Goal: Task Accomplishment & Management: Complete application form

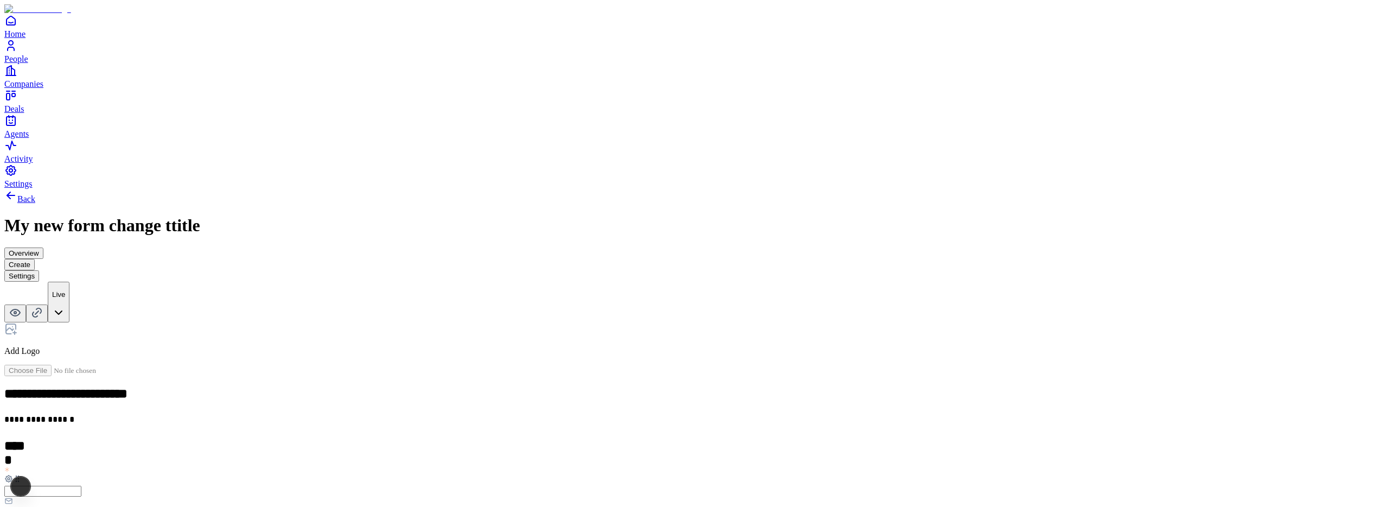
scroll to position [192, 0]
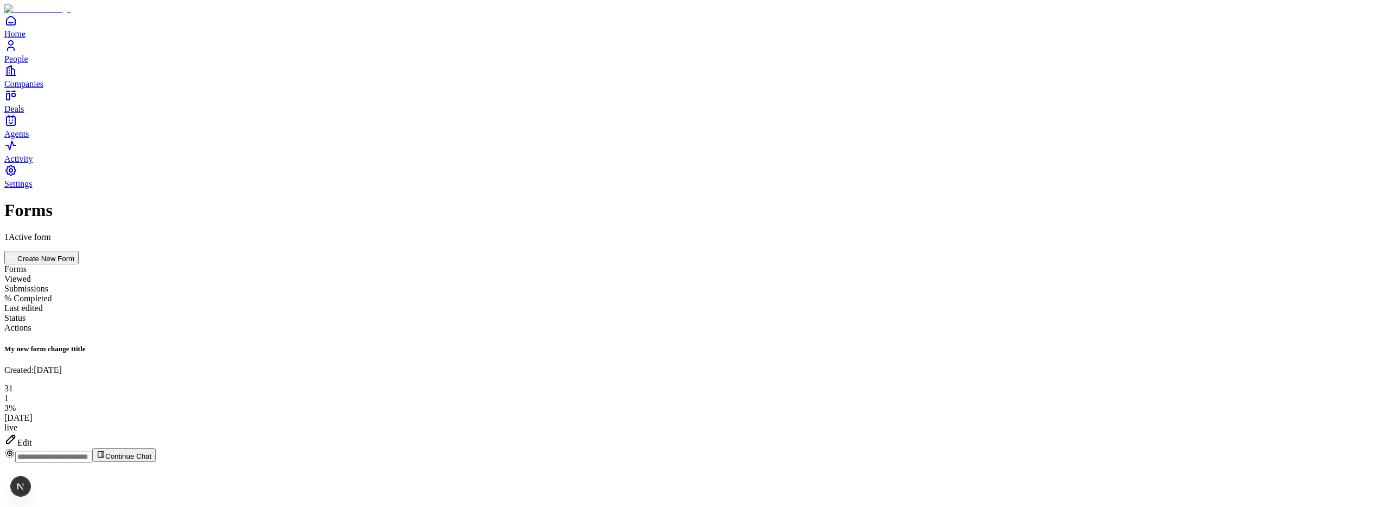
click at [17, 432] on icon at bounding box center [10, 438] width 13 height 13
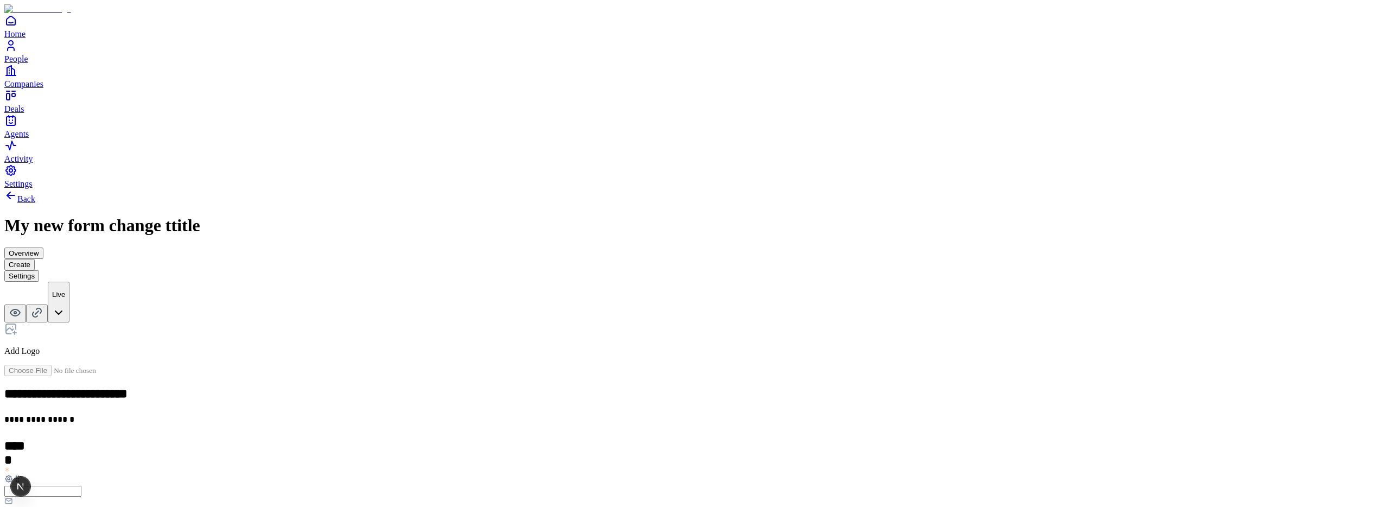
scroll to position [229, 0]
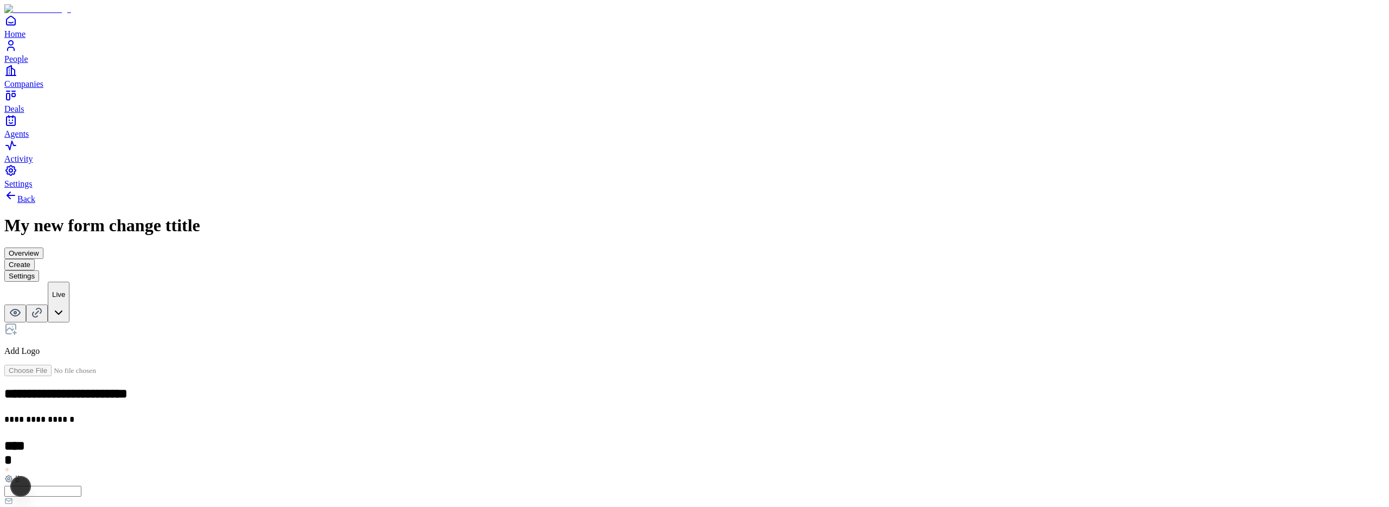
scroll to position [192, 0]
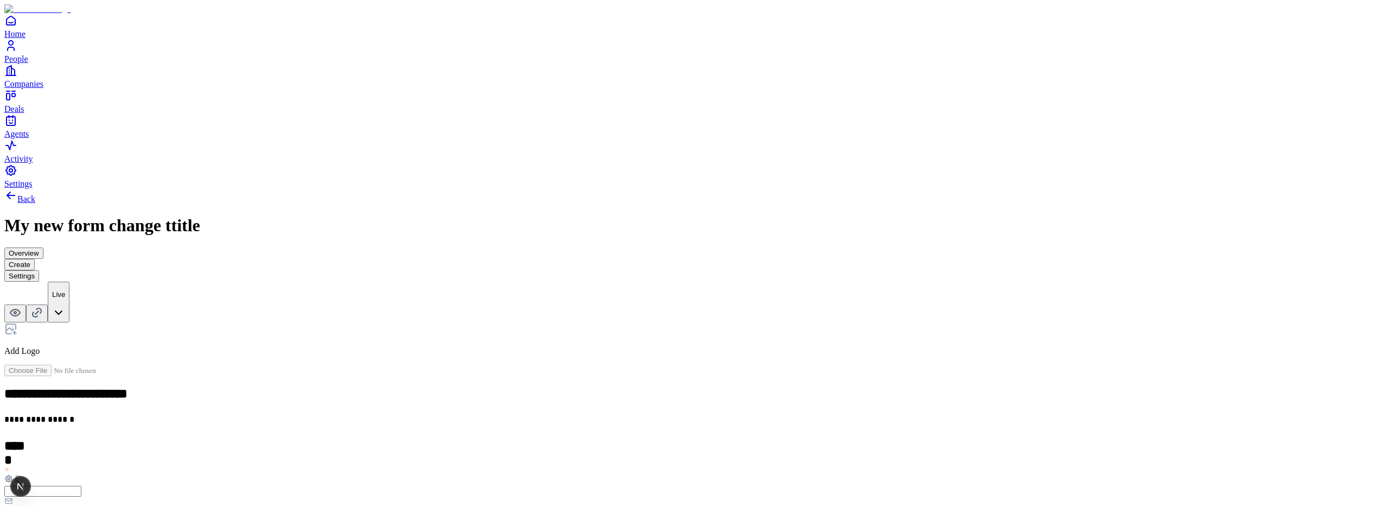
scroll to position [0, 0]
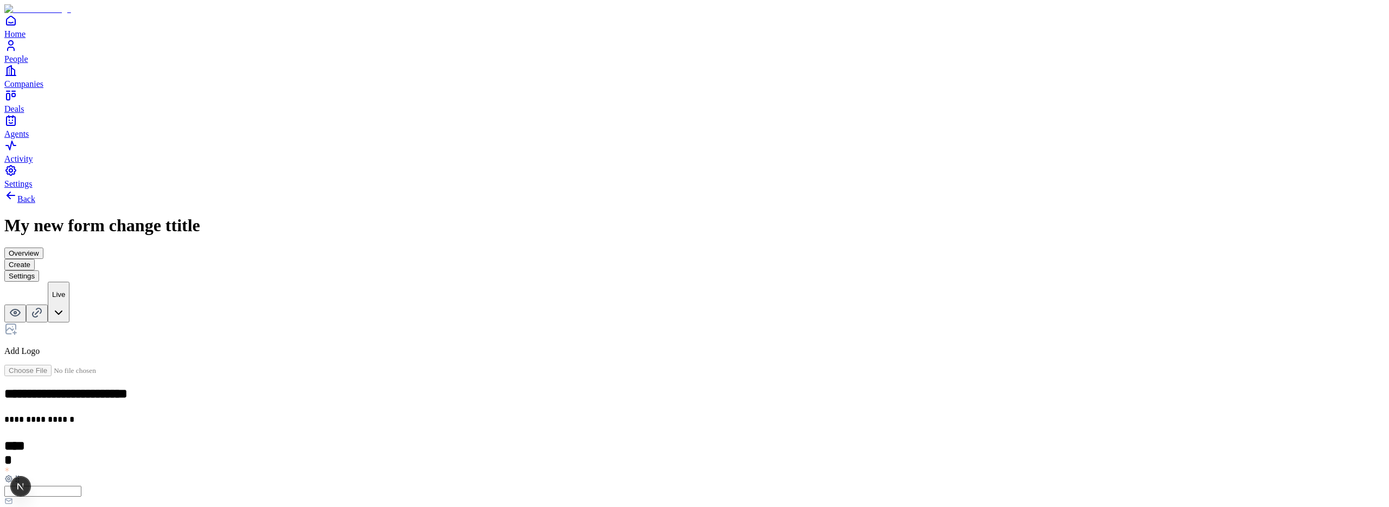
click at [598, 308] on div "Email" at bounding box center [598, 298] width 66 height 21
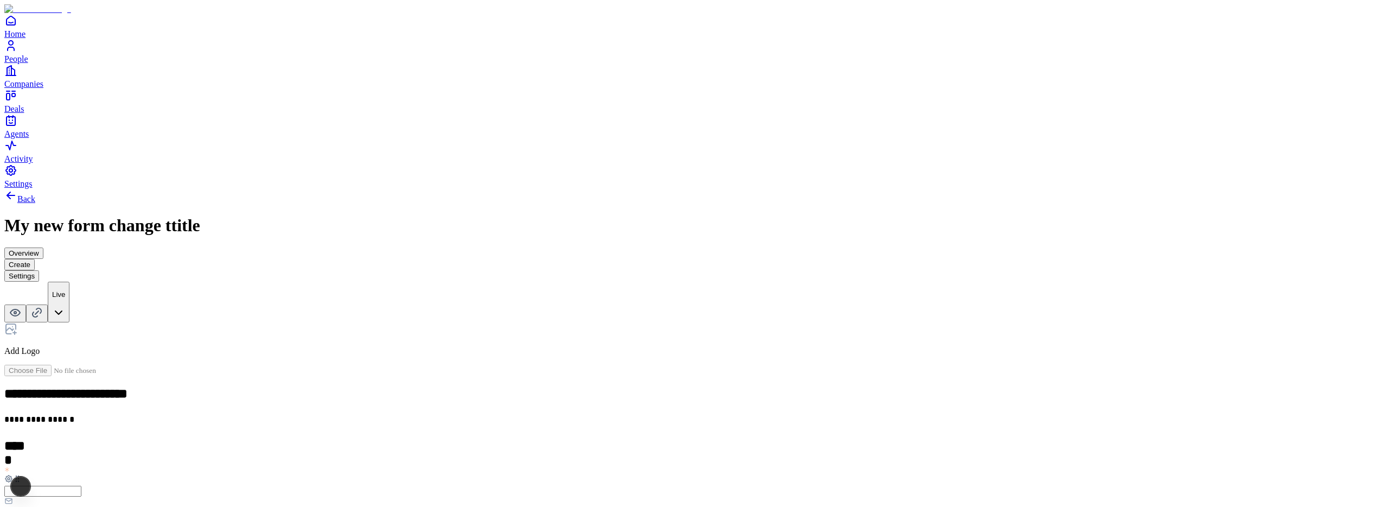
scroll to position [193, 0]
drag, startPoint x: 543, startPoint y: 202, endPoint x: 529, endPoint y: 204, distance: 14.8
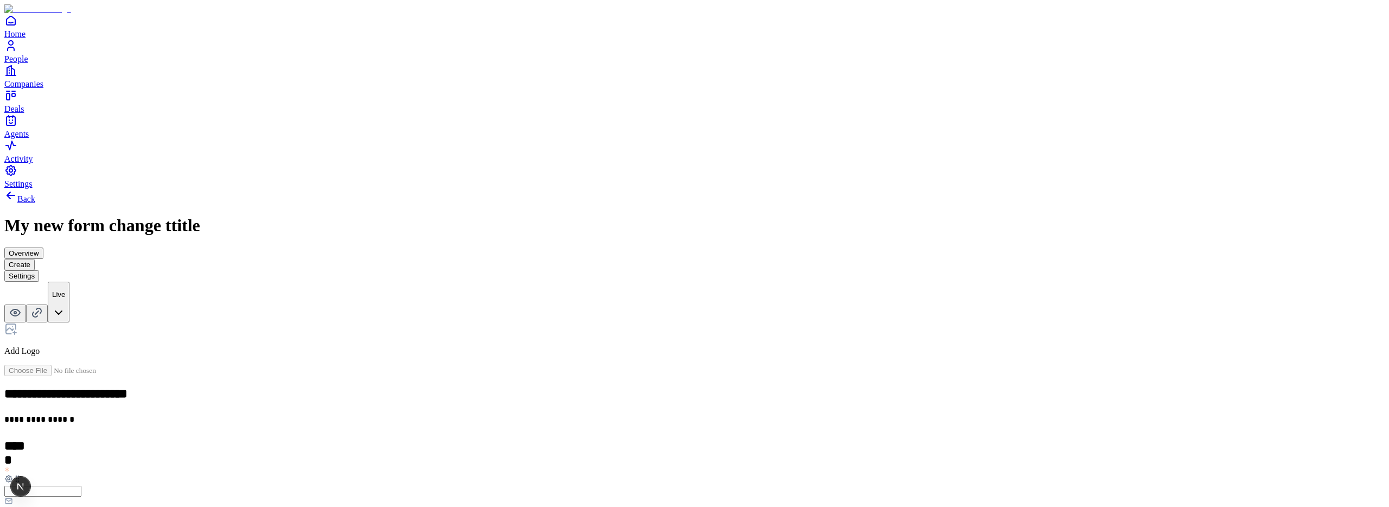
click at [582, 391] on div "Money" at bounding box center [598, 401] width 66 height 21
click at [583, 391] on div "Money" at bounding box center [598, 401] width 66 height 21
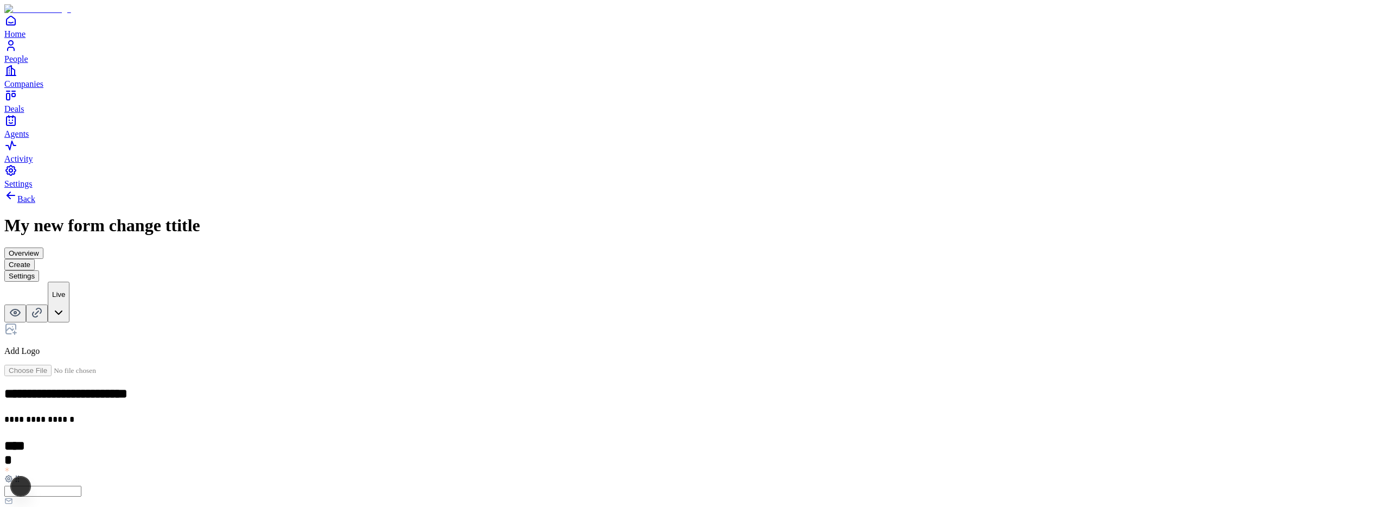
scroll to position [262, 0]
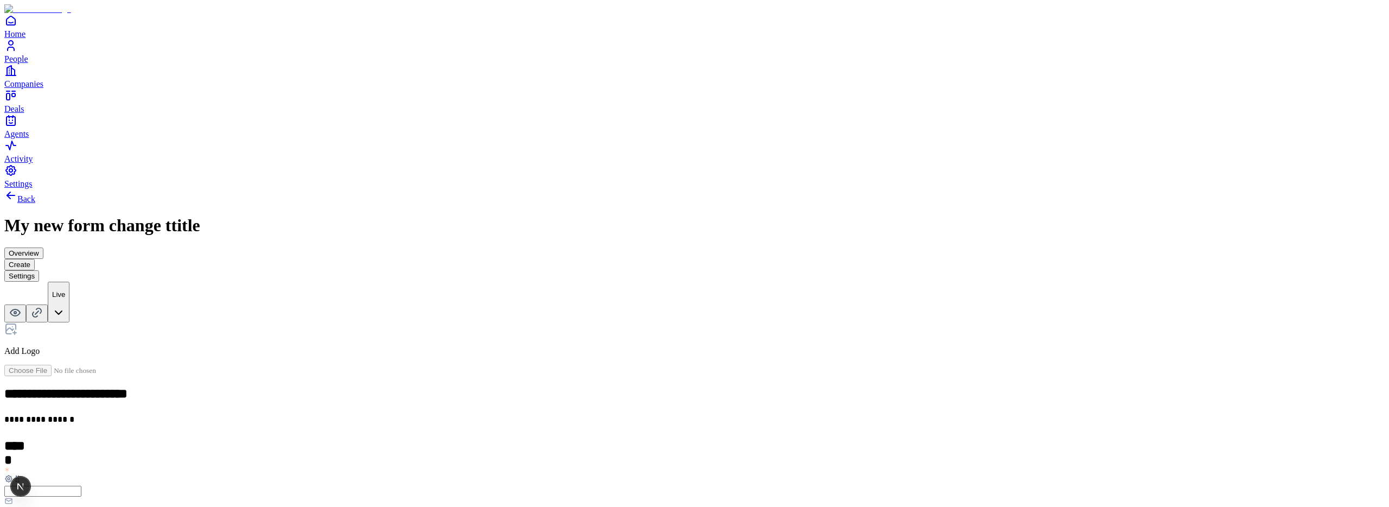
click at [632, 329] on div "Number" at bounding box center [598, 318] width 66 height 21
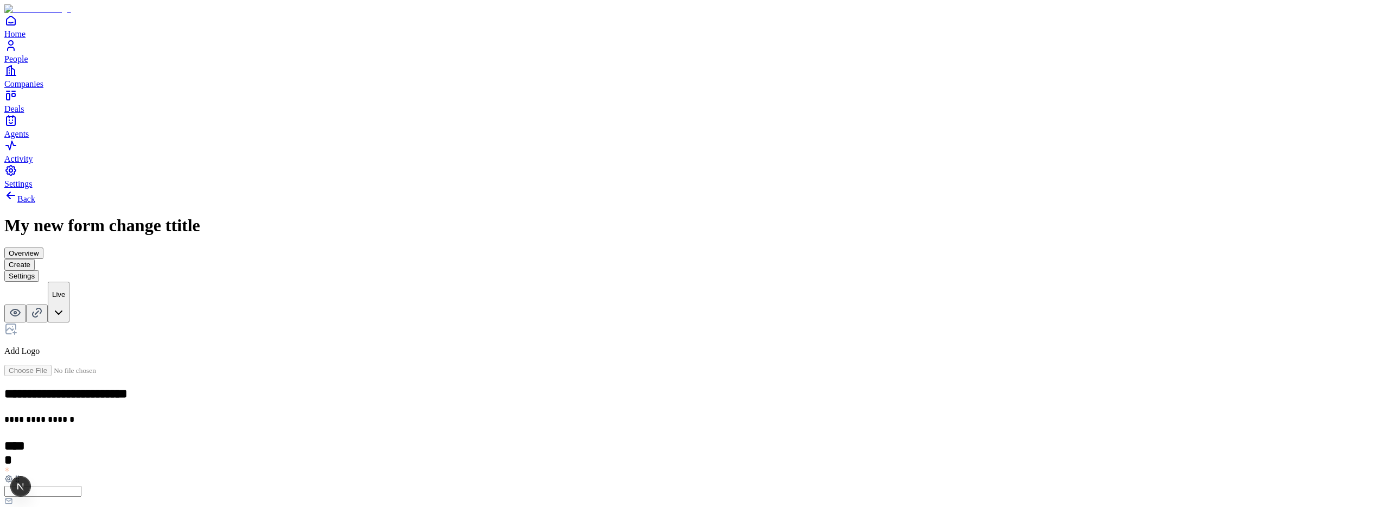
scroll to position [193, 0]
click at [632, 411] on div "Multiple choice" at bounding box center [598, 421] width 66 height 21
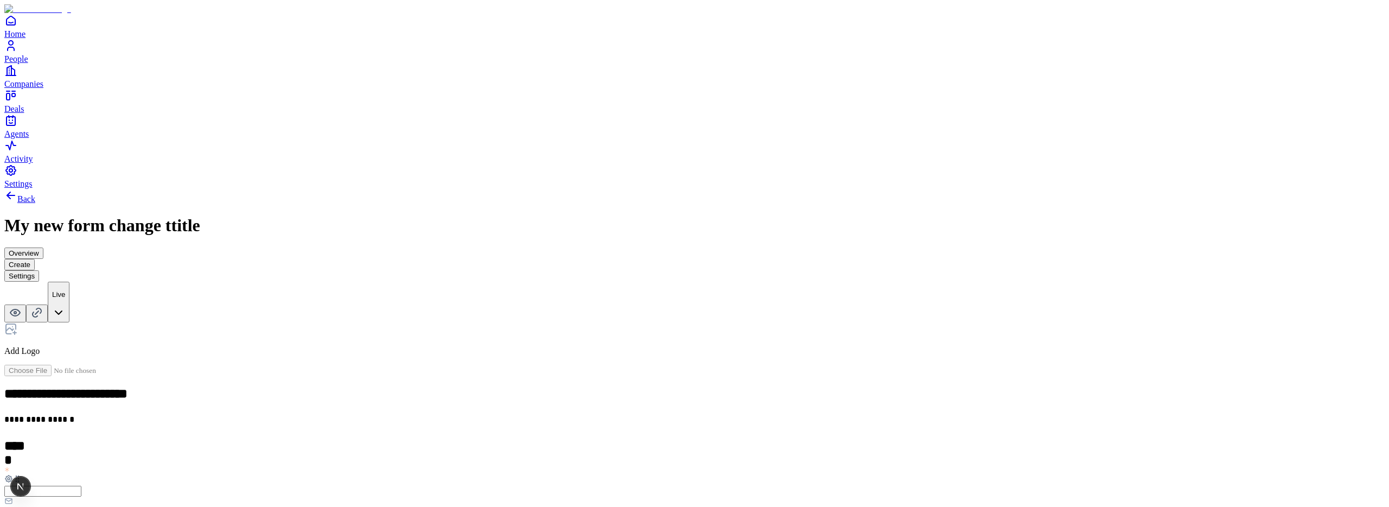
scroll to position [193, 0]
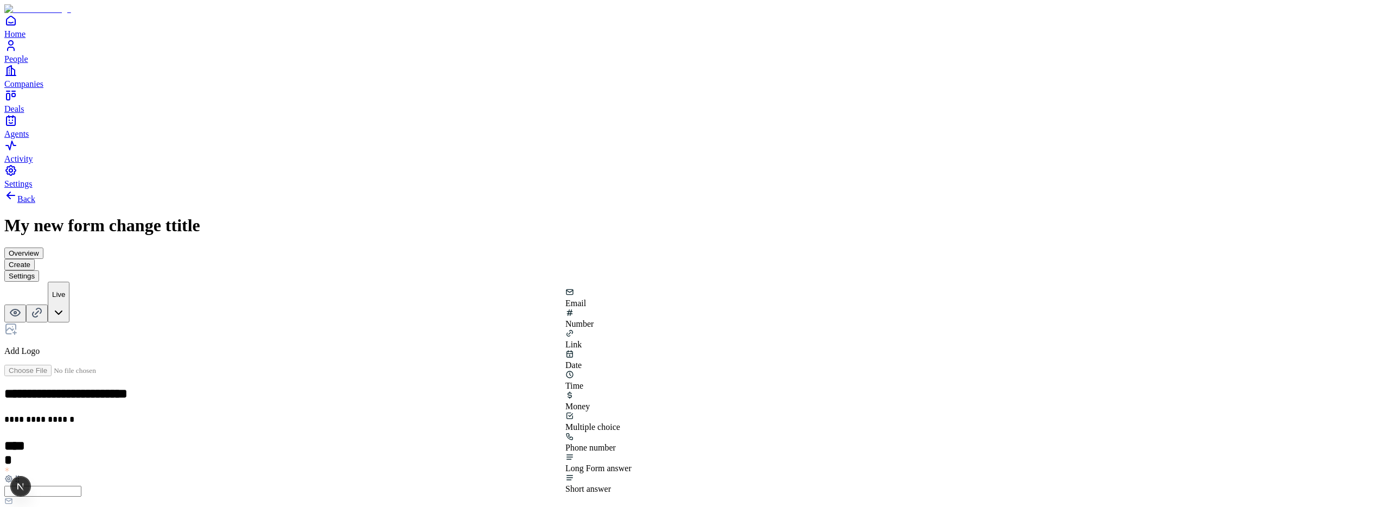
click at [632, 422] on div "Multiple choice" at bounding box center [598, 427] width 66 height 10
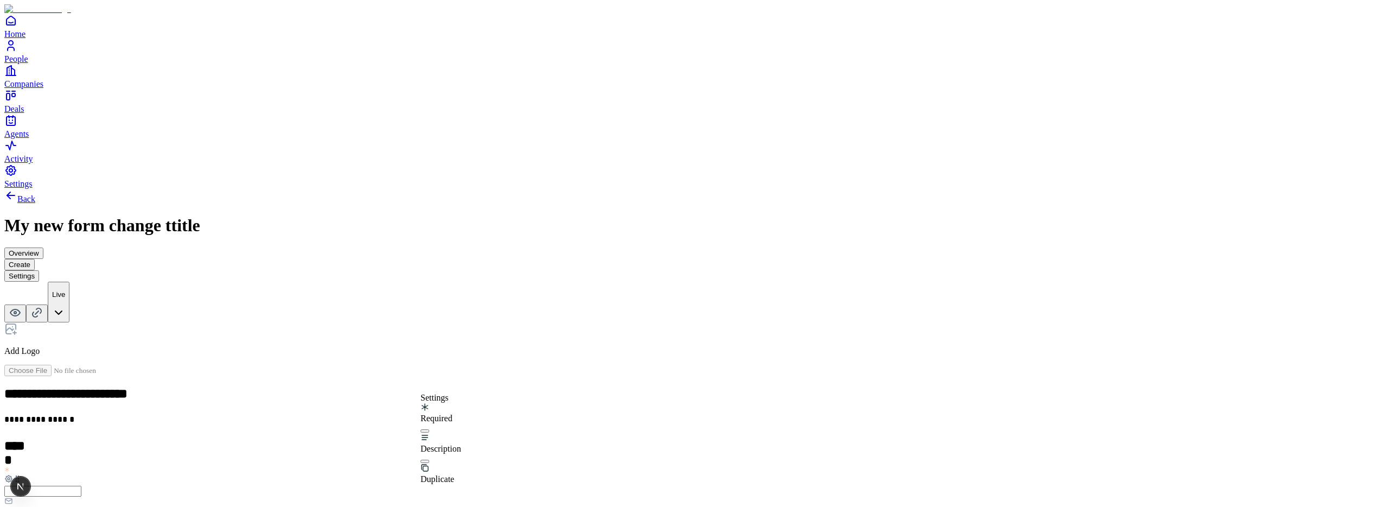
click at [429, 429] on button "button" at bounding box center [425, 430] width 9 height 3
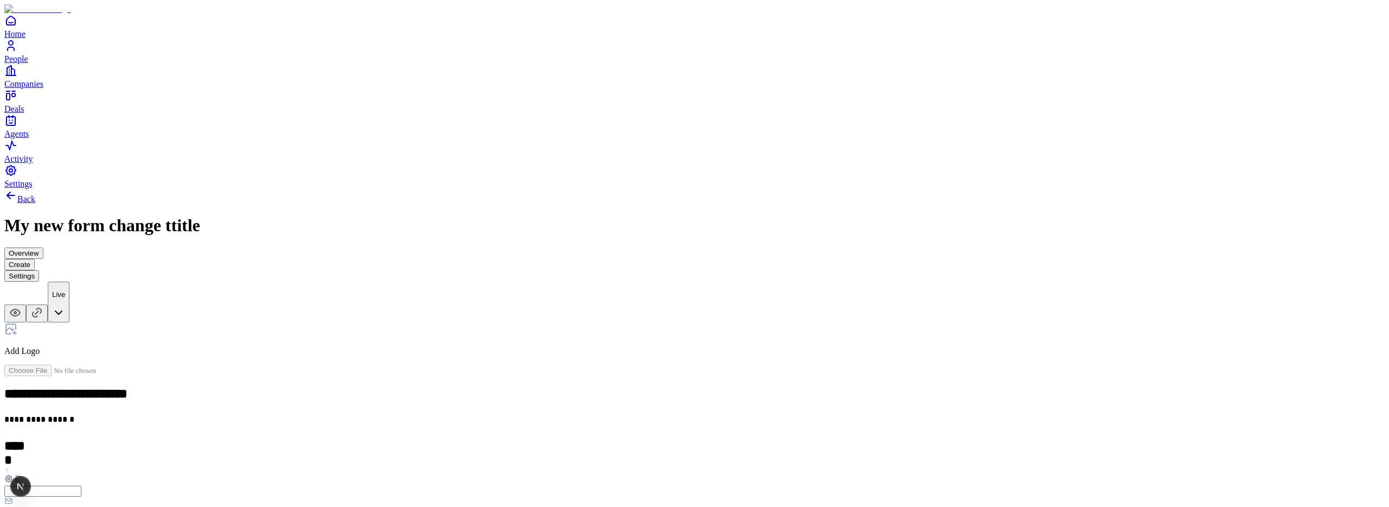
click at [632, 324] on div "Number" at bounding box center [598, 318] width 66 height 21
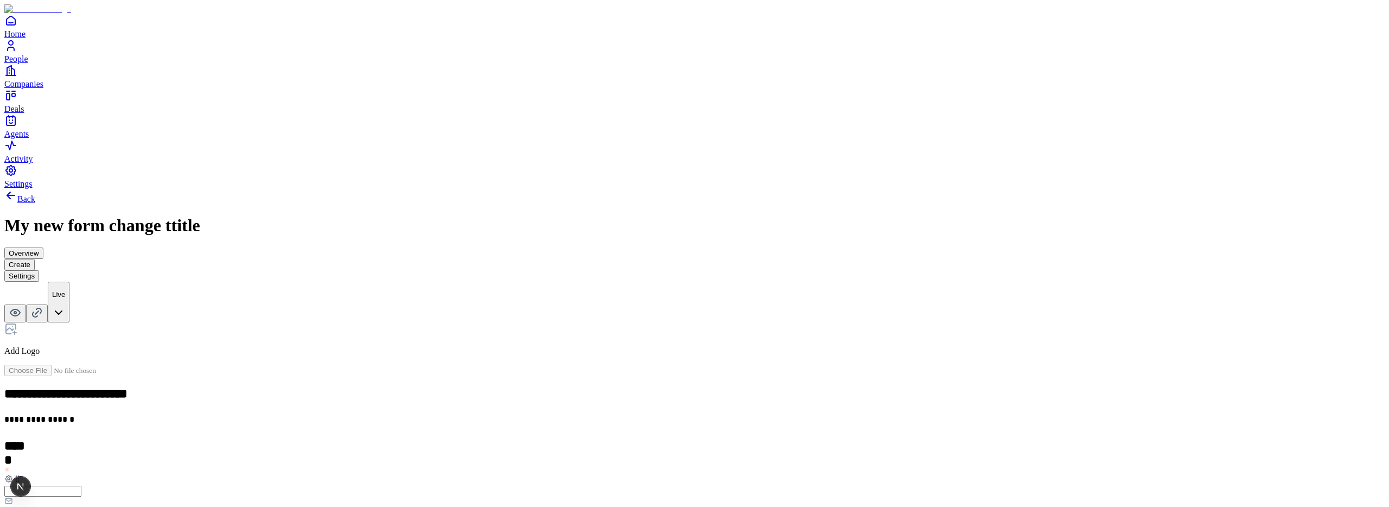
click at [594, 308] on div "Email" at bounding box center [598, 303] width 66 height 10
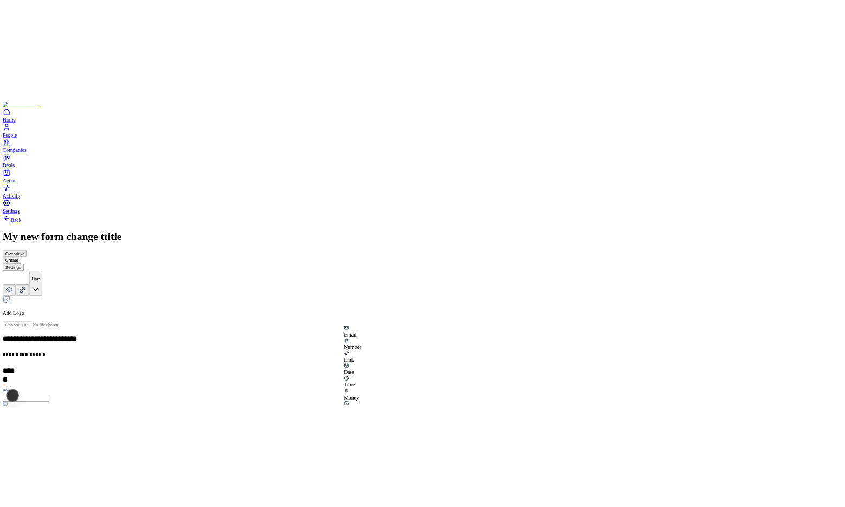
scroll to position [193, 0]
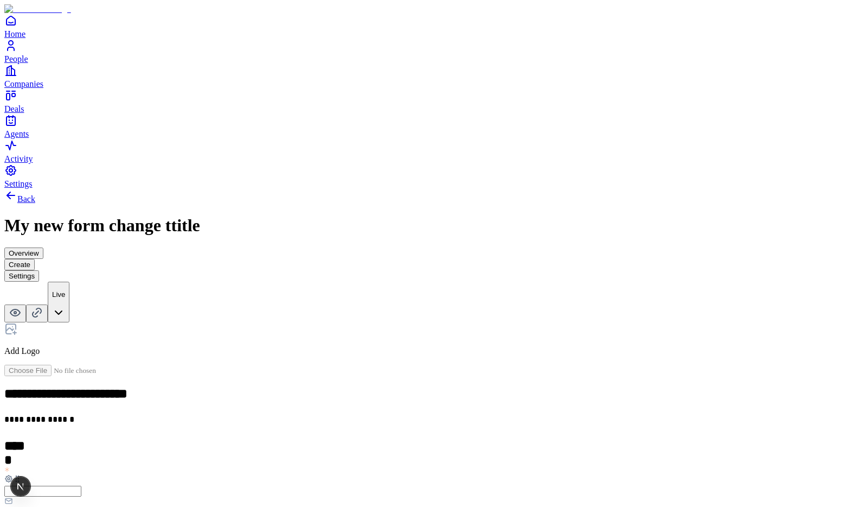
scroll to position [125, 0]
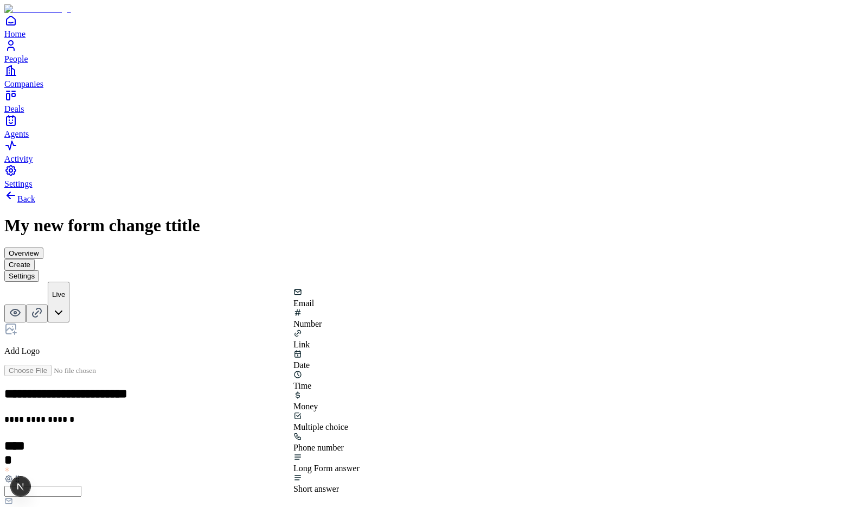
click at [360, 329] on div "Number" at bounding box center [327, 324] width 66 height 10
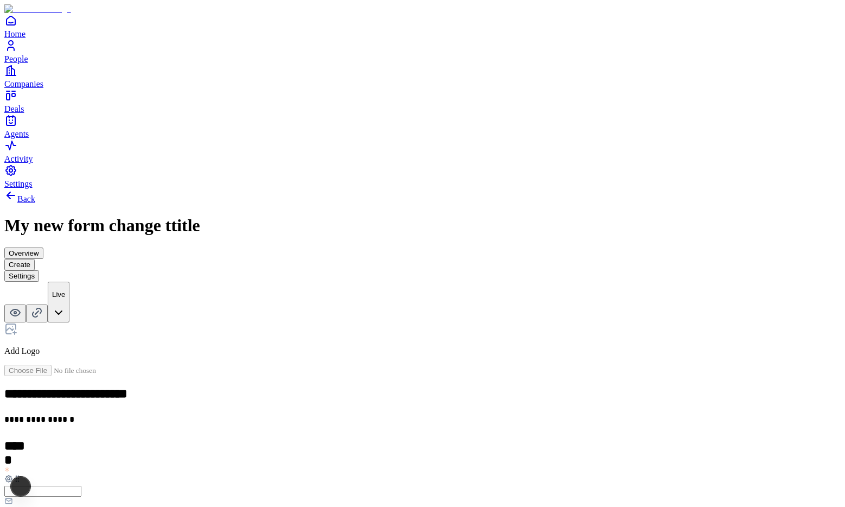
scroll to position [141, 0]
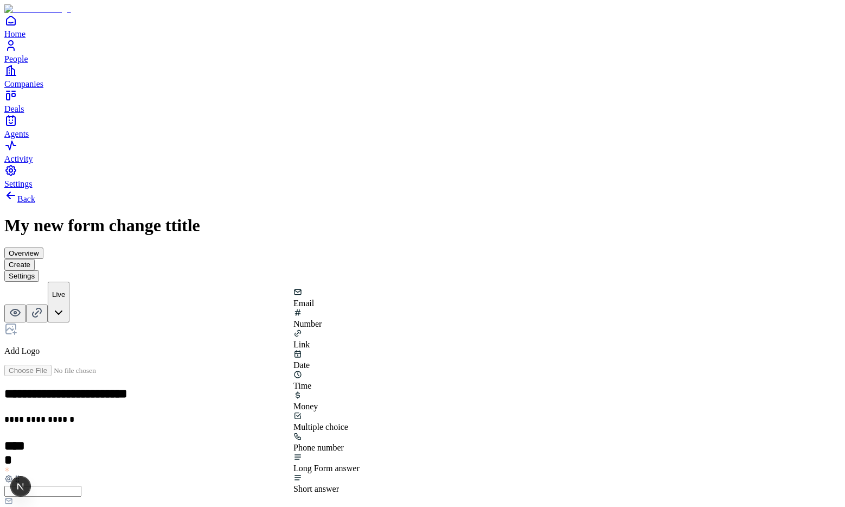
click at [328, 392] on div "Money" at bounding box center [327, 401] width 66 height 21
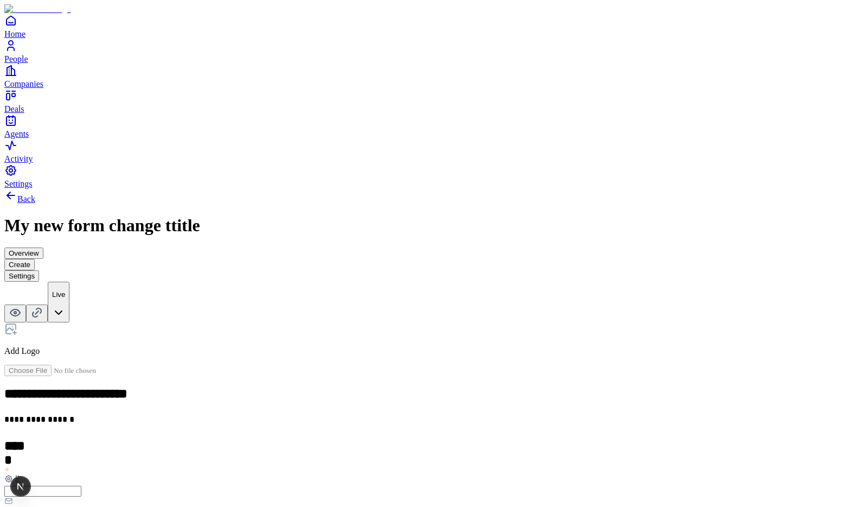
drag, startPoint x: 284, startPoint y: 403, endPoint x: 285, endPoint y: 411, distance: 8.2
drag, startPoint x: 282, startPoint y: 405, endPoint x: 281, endPoint y: 372, distance: 33.1
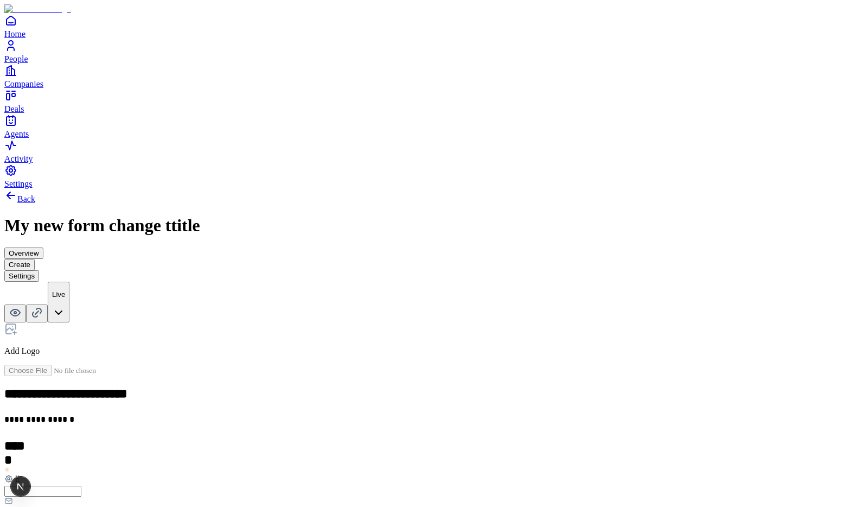
drag, startPoint x: 283, startPoint y: 407, endPoint x: 281, endPoint y: 375, distance: 31.5
drag, startPoint x: 282, startPoint y: 401, endPoint x: 280, endPoint y: 349, distance: 52.1
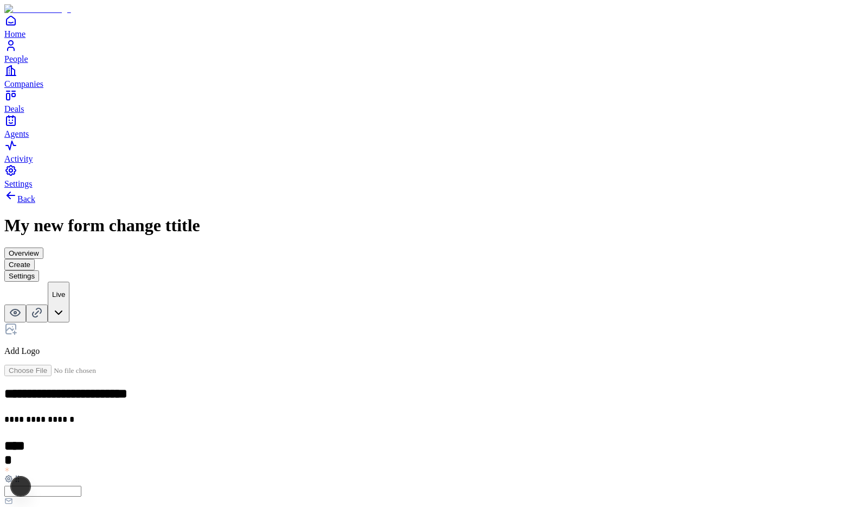
scroll to position [193, 0]
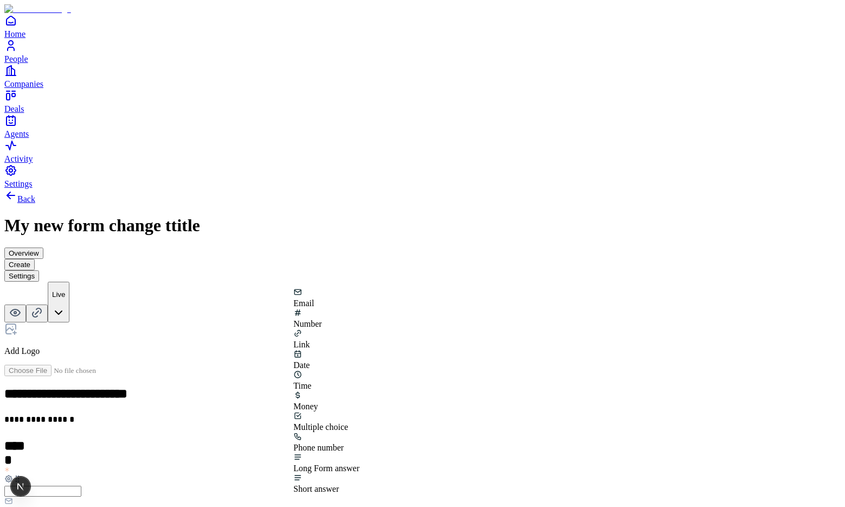
click at [360, 422] on div "Multiple choice" at bounding box center [327, 427] width 66 height 10
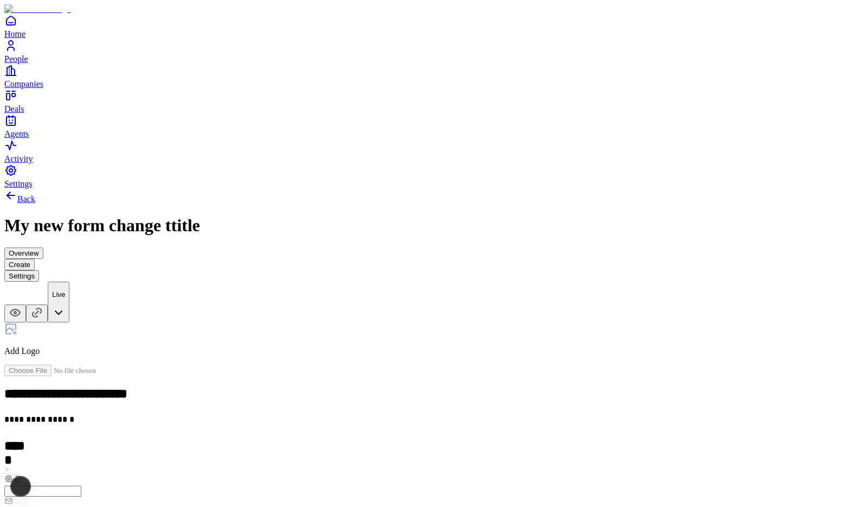
scroll to position [211, 0]
